Goal: Information Seeking & Learning: Find specific fact

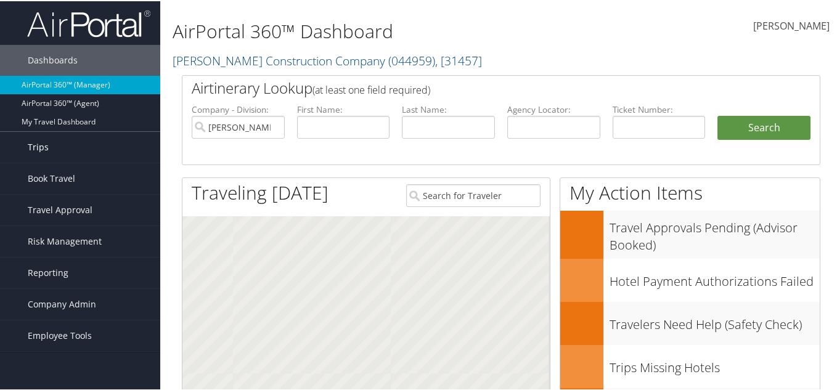
click at [78, 151] on link "Trips" at bounding box center [80, 146] width 160 height 31
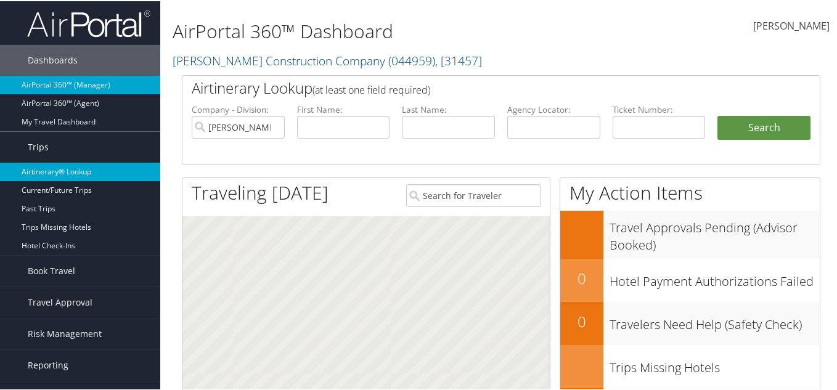
click at [68, 170] on link "Airtinerary® Lookup" at bounding box center [80, 171] width 160 height 18
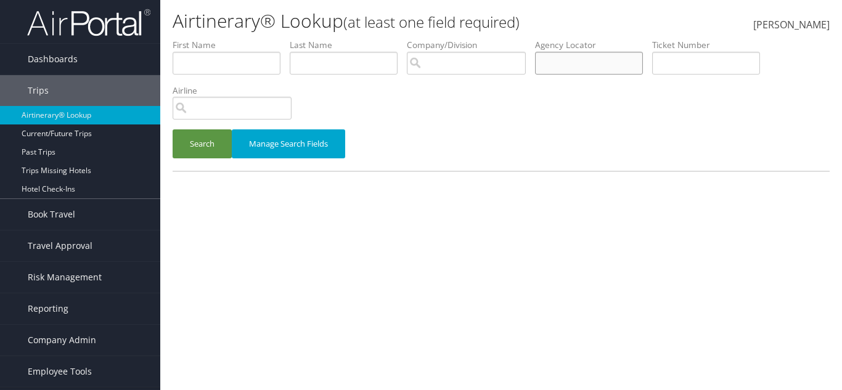
click at [590, 69] on input "text" at bounding box center [589, 63] width 108 height 23
paste input "D9FMXK"
type input "D9FMXK"
click at [215, 141] on button "Search" at bounding box center [202, 143] width 59 height 29
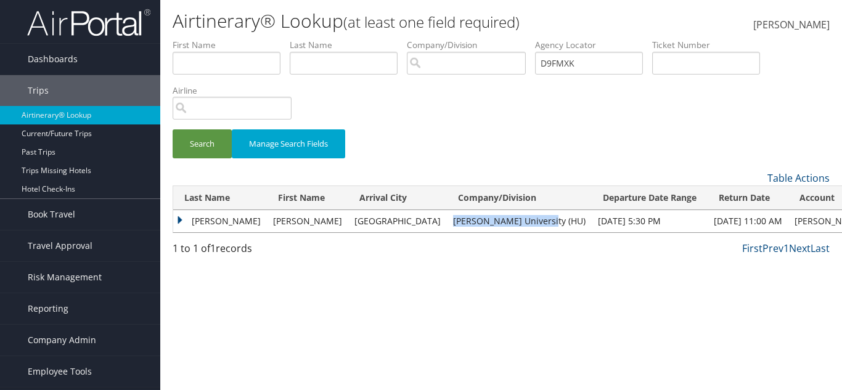
drag, startPoint x: 390, startPoint y: 221, endPoint x: 492, endPoint y: 223, distance: 102.4
click at [492, 223] on td "[PERSON_NAME] University (HU)" at bounding box center [519, 221] width 145 height 22
copy td "[PERSON_NAME] University (HU)"
click at [208, 218] on td "PHILLIPS" at bounding box center [220, 221] width 94 height 22
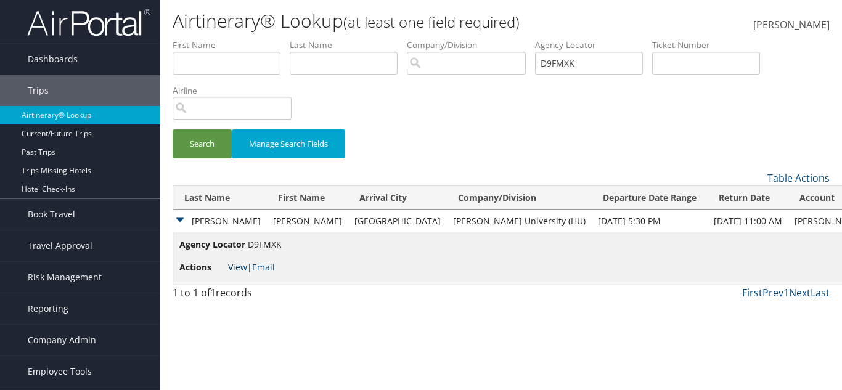
click at [240, 266] on link "View" at bounding box center [237, 267] width 19 height 12
drag, startPoint x: 388, startPoint y: 219, endPoint x: 485, endPoint y: 215, distance: 96.9
click at [485, 215] on td "[PERSON_NAME] University (HU)" at bounding box center [519, 221] width 145 height 22
copy td "[PERSON_NAME] University (HU)"
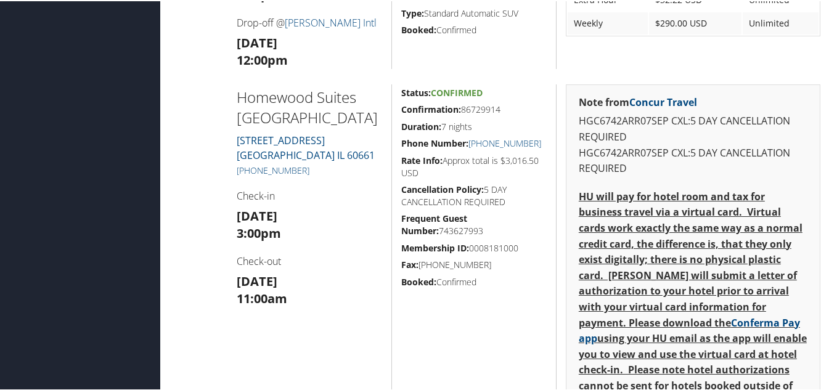
scroll to position [863, 0]
drag, startPoint x: 313, startPoint y: 170, endPoint x: 231, endPoint y: 169, distance: 82.0
click at [231, 169] on div "[GEOGRAPHIC_DATA][STREET_ADDRESS] [PHONE_NUMBER] Check-in [DATE] 3:00pm Check-o…" at bounding box center [309, 361] width 165 height 557
copy link "[PHONE_NUMBER]"
click at [343, 182] on div "[GEOGRAPHIC_DATA][STREET_ADDRESS] [PHONE_NUMBER] Check-in [DATE] 3:00pm Check-o…" at bounding box center [309, 361] width 165 height 557
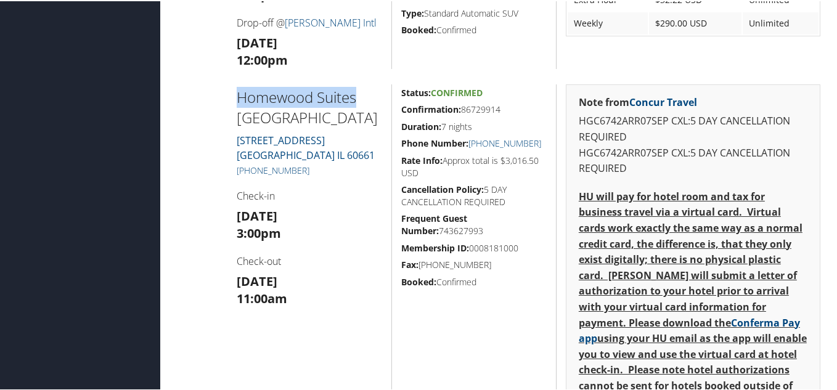
drag, startPoint x: 238, startPoint y: 97, endPoint x: 356, endPoint y: 92, distance: 117.9
click at [356, 92] on h2 "Homewood Suites [GEOGRAPHIC_DATA]" at bounding box center [310, 106] width 146 height 41
copy h2 "Homewood Suites"
